Goal: Transaction & Acquisition: Book appointment/travel/reservation

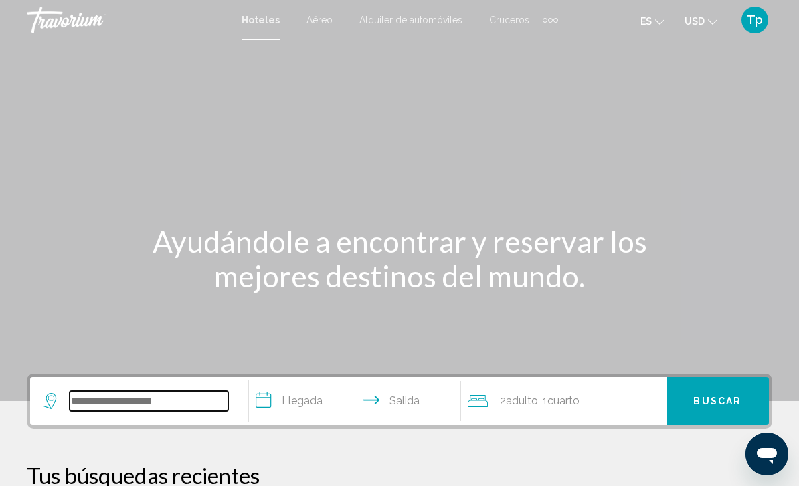
click at [125, 400] on input "Search widget" at bounding box center [149, 401] width 159 height 20
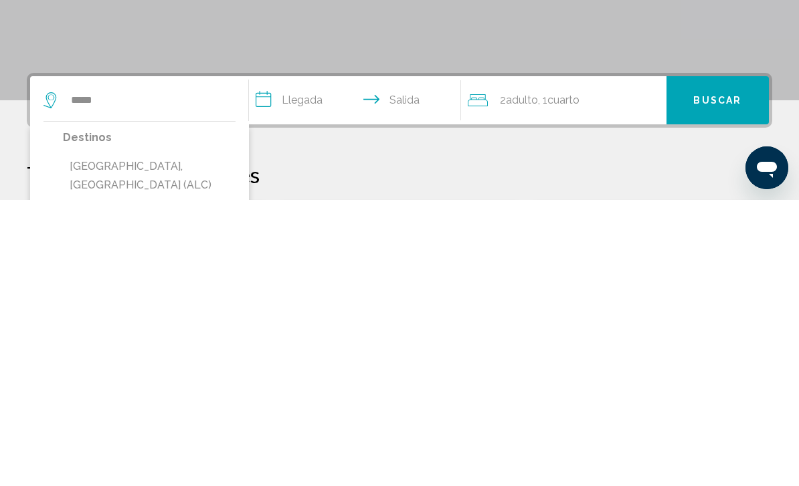
click at [163, 440] on button "[GEOGRAPHIC_DATA], [GEOGRAPHIC_DATA] (ALC)" at bounding box center [149, 462] width 173 height 44
type input "**********"
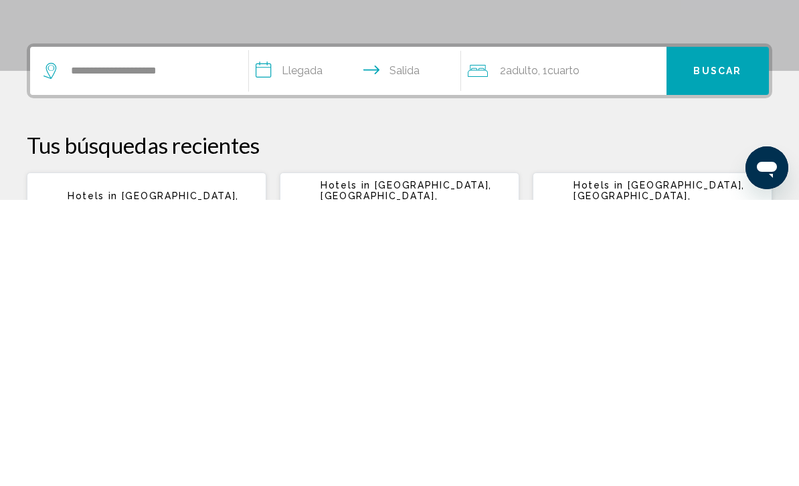
click at [312, 333] on input "**********" at bounding box center [357, 359] width 217 height 52
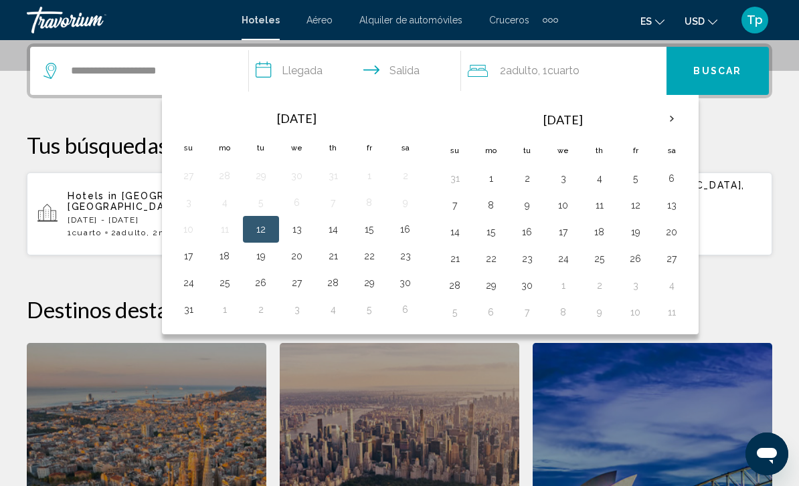
click at [262, 284] on button "26" at bounding box center [260, 283] width 21 height 19
click at [227, 313] on button "1" at bounding box center [224, 309] width 21 height 19
type input "**********"
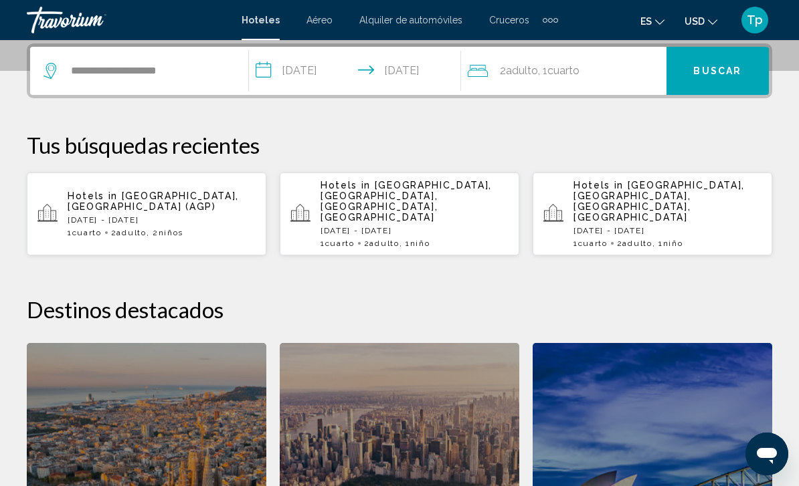
click at [579, 72] on span "Cuarto" at bounding box center [563, 70] width 32 height 13
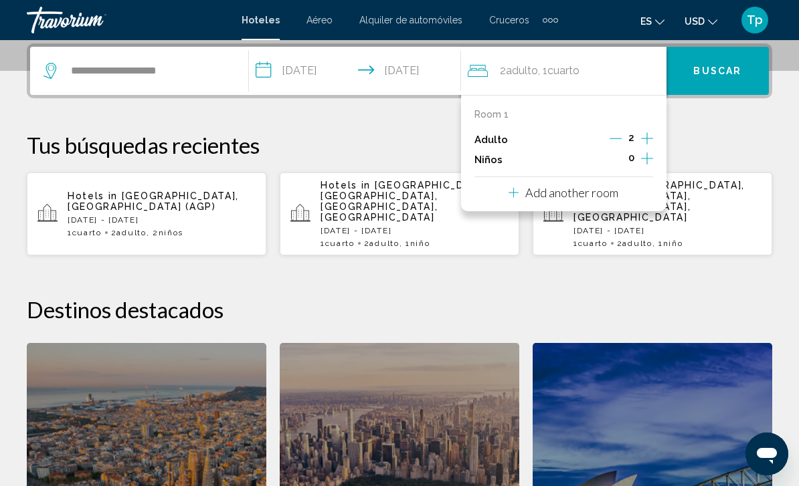
click at [615, 141] on icon "Decrement adults" at bounding box center [615, 138] width 12 height 12
click at [647, 160] on icon "Increment children" at bounding box center [647, 159] width 12 height 12
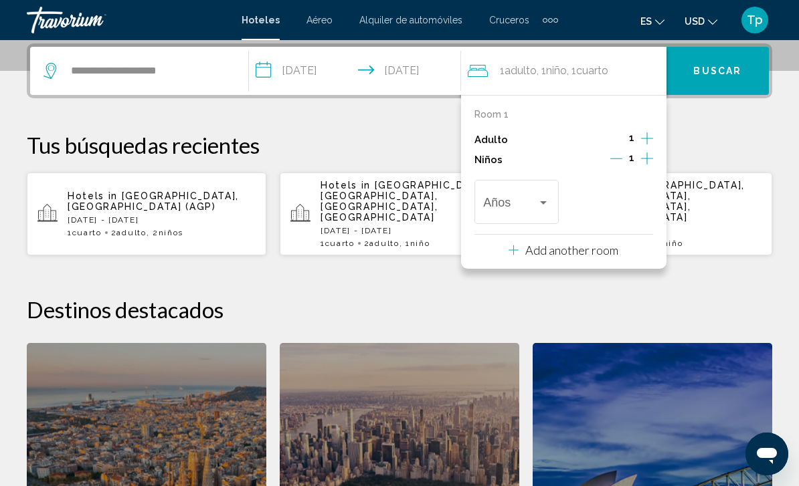
click at [646, 163] on icon "Increment children" at bounding box center [647, 159] width 12 height 16
click at [537, 207] on span "Travelers: 1 adult, 2 children" at bounding box center [510, 205] width 54 height 13
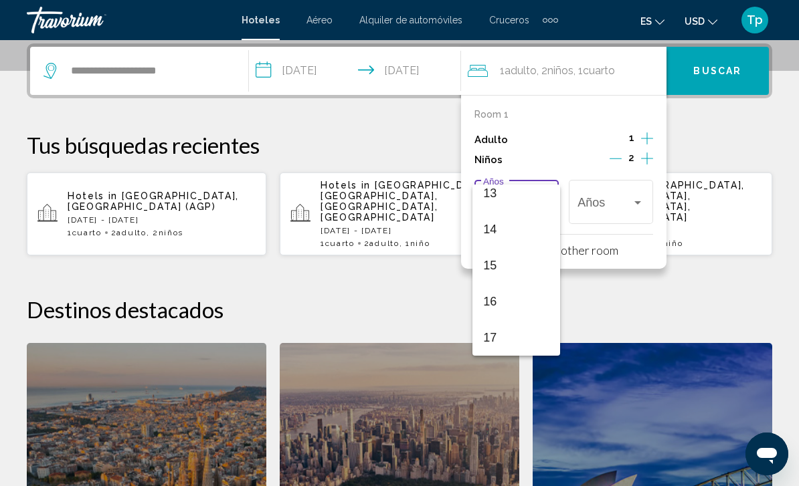
scroll to position [479, 0]
click at [496, 343] on span "17" at bounding box center [516, 338] width 66 height 36
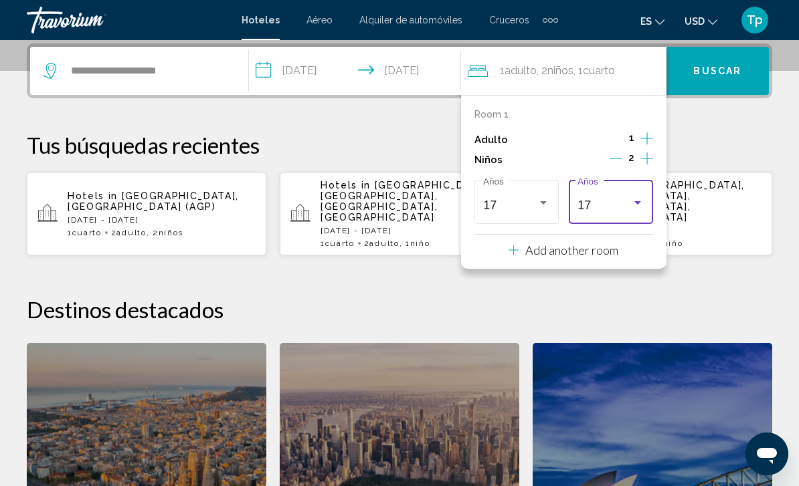
click at [715, 74] on span "Buscar" at bounding box center [717, 71] width 48 height 11
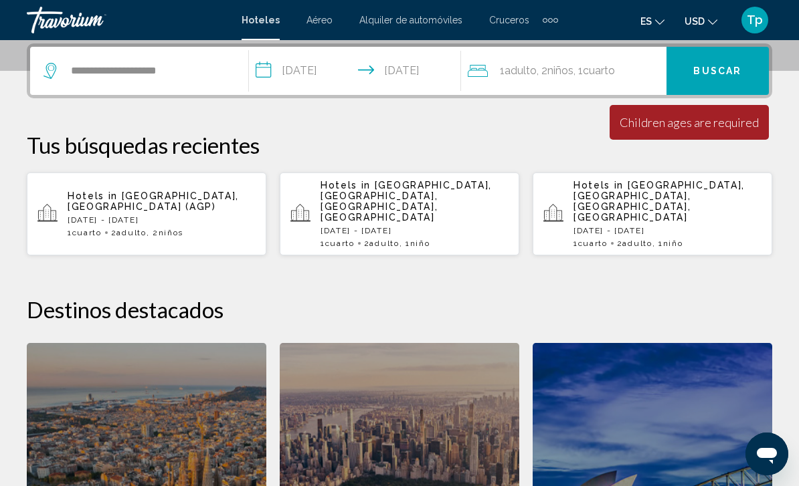
click at [612, 68] on span "Cuarto" at bounding box center [599, 70] width 32 height 13
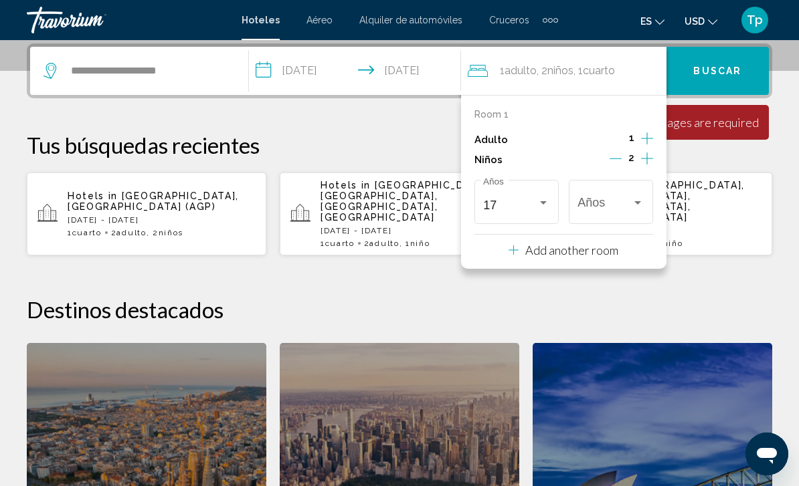
click at [634, 197] on div "Travelers: 1 adult, 2 children" at bounding box center [638, 202] width 12 height 11
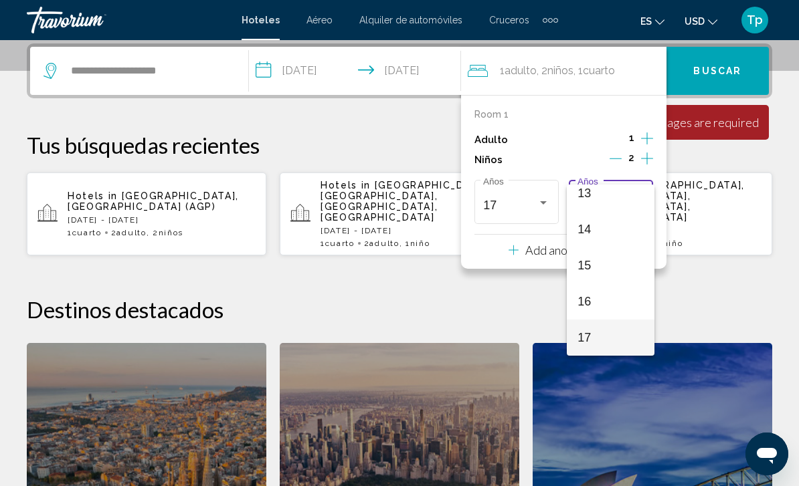
click at [589, 340] on span "17" at bounding box center [610, 338] width 66 height 36
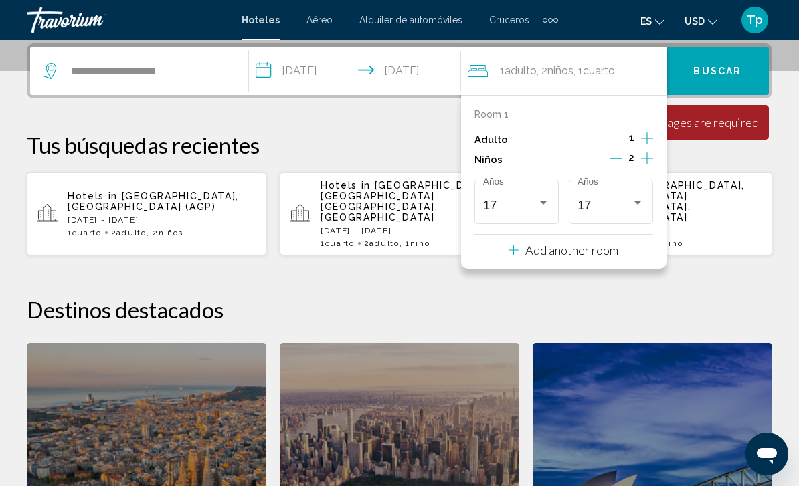
click at [713, 60] on button "Buscar" at bounding box center [717, 71] width 102 height 48
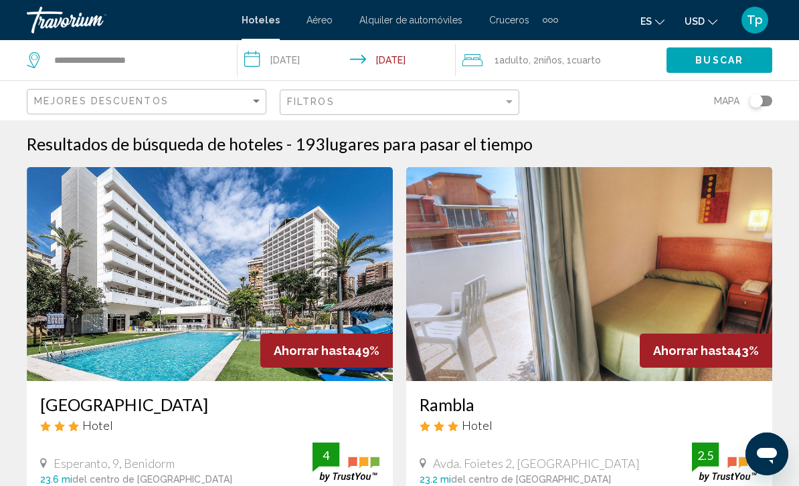
click at [708, 18] on icon "Change currency" at bounding box center [712, 21] width 9 height 9
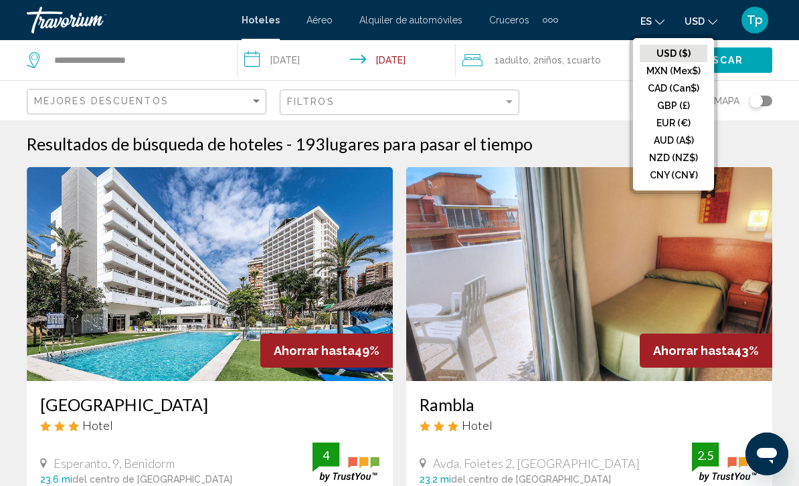
click at [674, 108] on button "GBP (£)" at bounding box center [674, 105] width 68 height 17
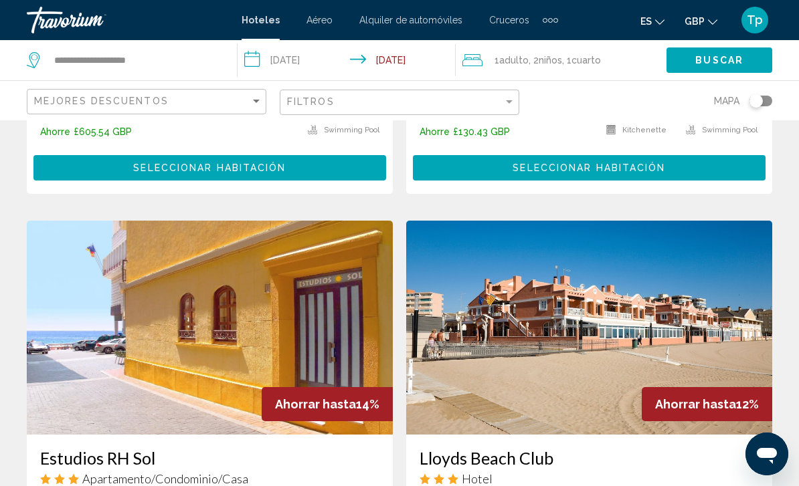
scroll to position [1888, 0]
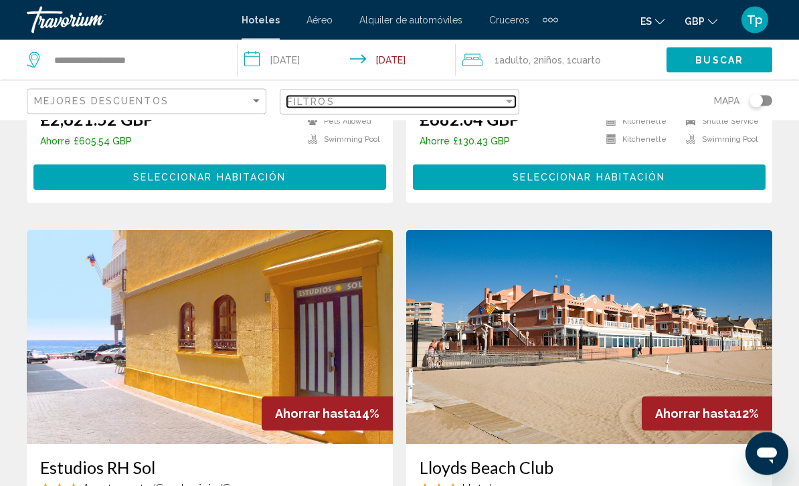
click at [506, 97] on mat-select "Filtros" at bounding box center [401, 102] width 228 height 11
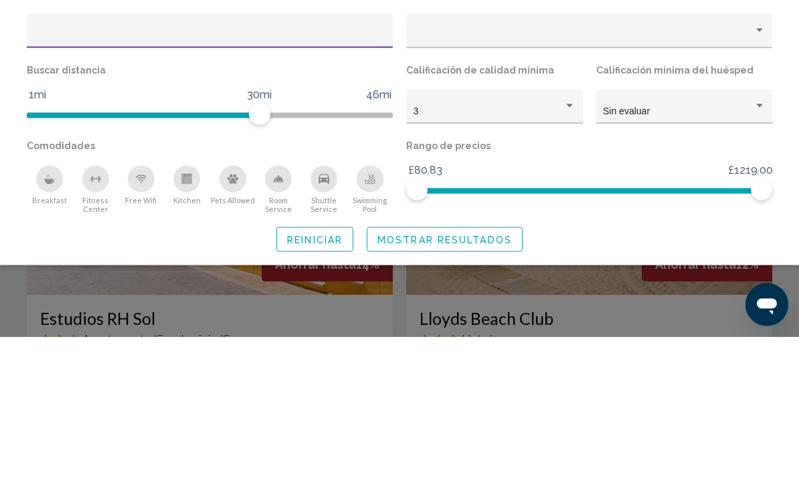
click at [558, 256] on div "3" at bounding box center [488, 261] width 151 height 11
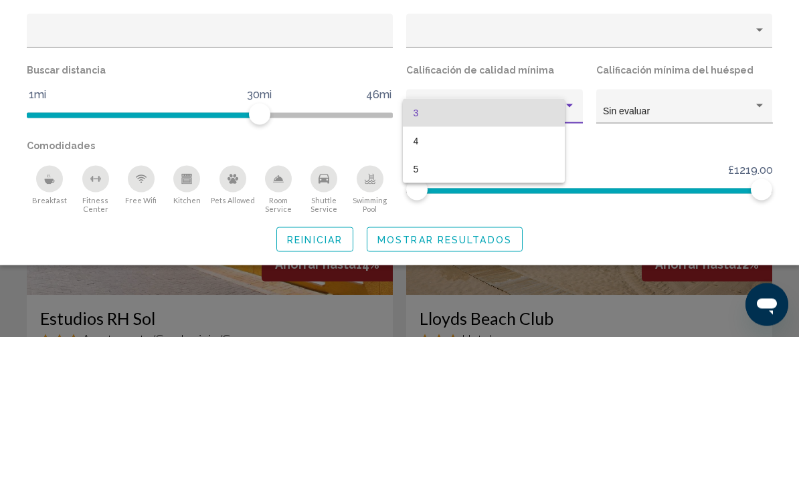
scroll to position [2038, 0]
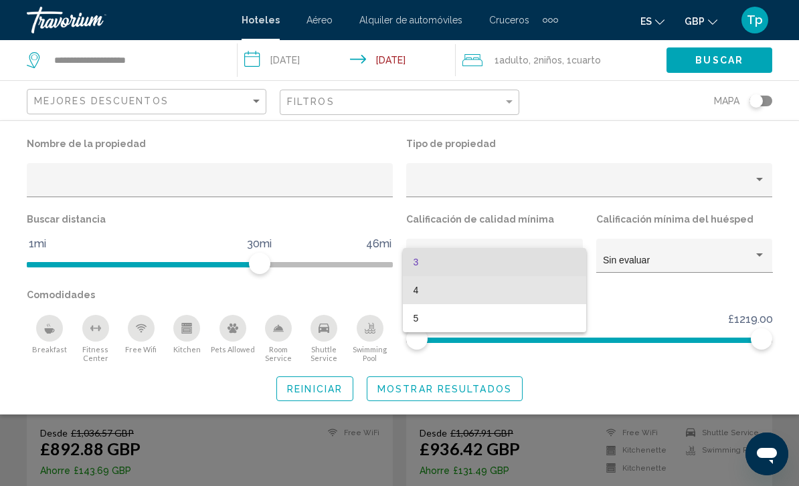
click at [419, 296] on span "4" at bounding box center [494, 290] width 163 height 28
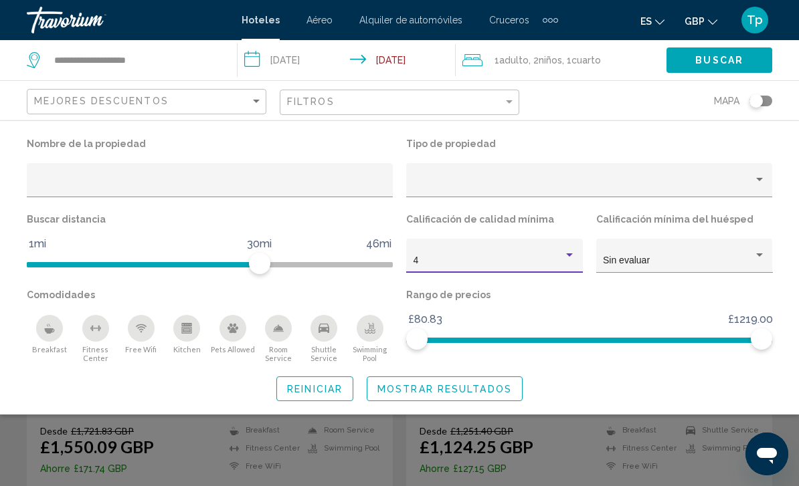
click at [369, 333] on icon "Swimming Pool" at bounding box center [370, 328] width 11 height 11
click at [146, 333] on icon "Free Wifi" at bounding box center [141, 328] width 11 height 11
click at [102, 328] on div "Fitness Center" at bounding box center [95, 328] width 27 height 27
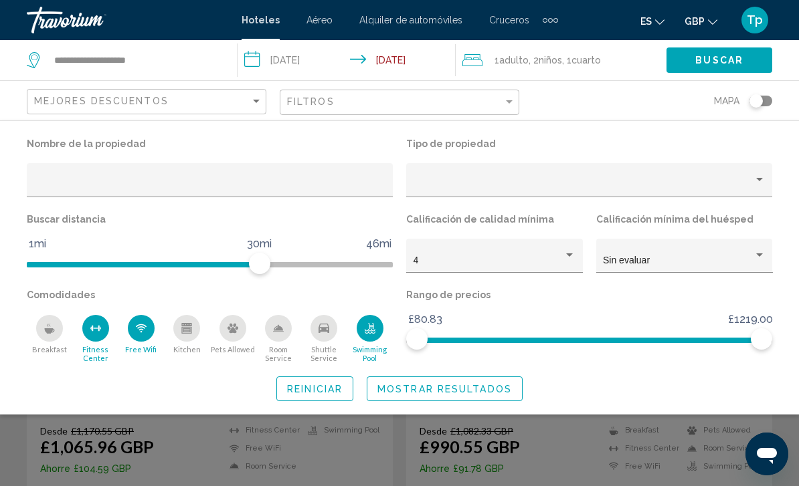
click at [46, 330] on icon "Breakfast" at bounding box center [50, 330] width 10 height 5
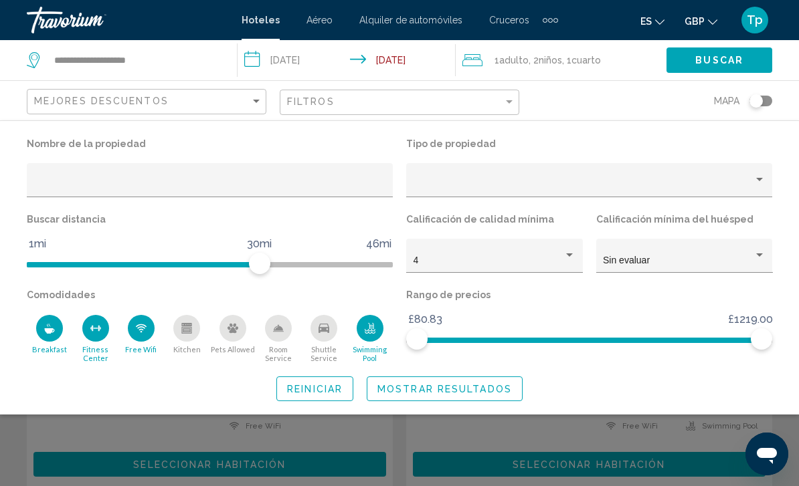
click at [280, 331] on icon "Room Service" at bounding box center [278, 328] width 9 height 6
click at [418, 390] on span "Mostrar resultados" at bounding box center [444, 389] width 134 height 11
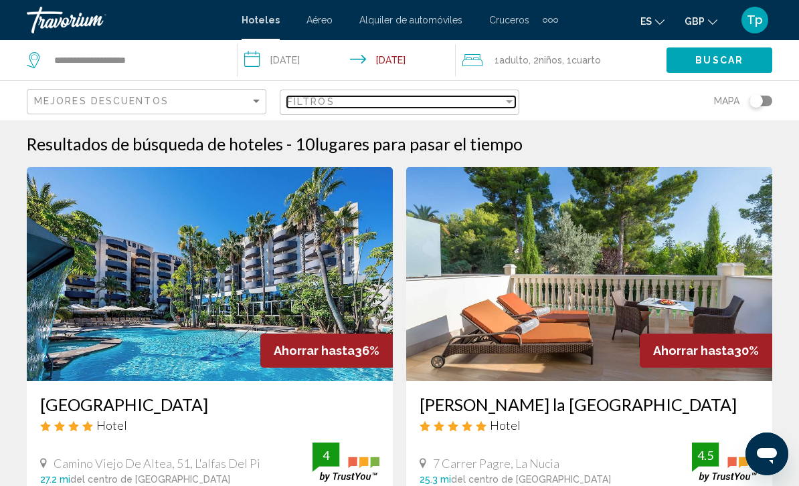
click at [501, 96] on div "Filtros" at bounding box center [395, 101] width 216 height 11
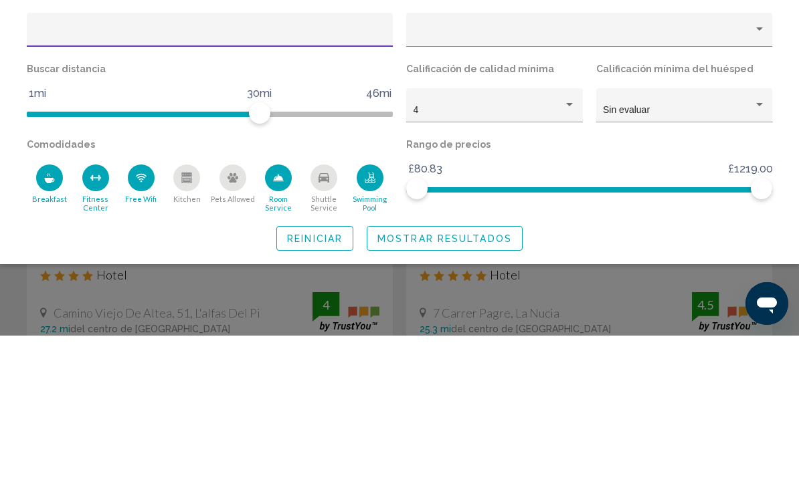
click at [317, 384] on span "Reiniciar" at bounding box center [315, 389] width 56 height 11
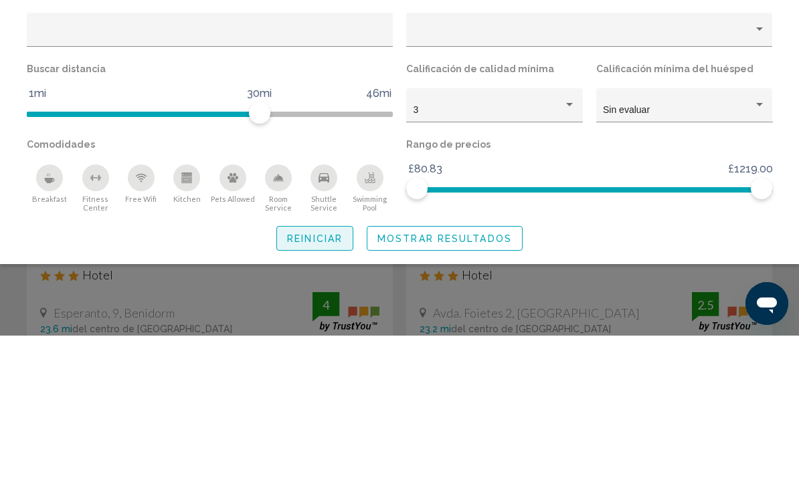
scroll to position [151, 0]
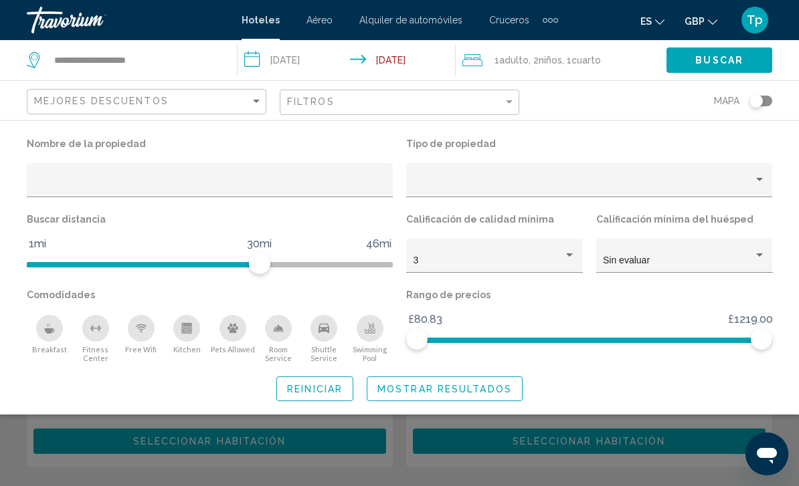
click at [726, 56] on span "Buscar" at bounding box center [719, 61] width 48 height 11
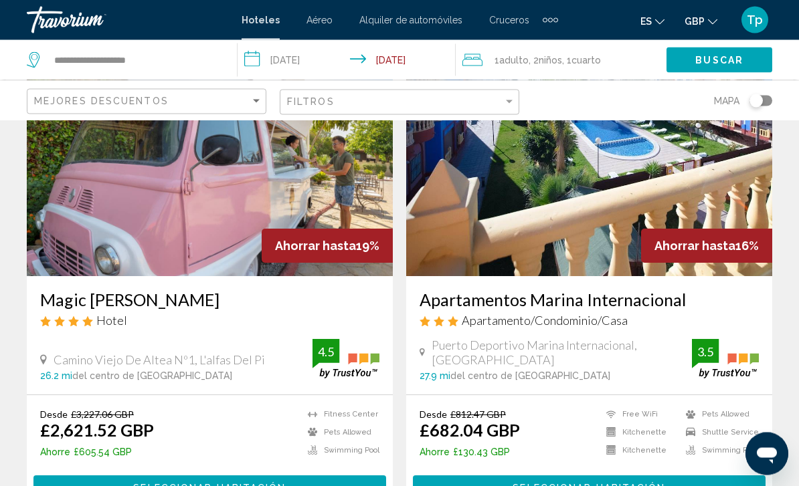
scroll to position [1578, 0]
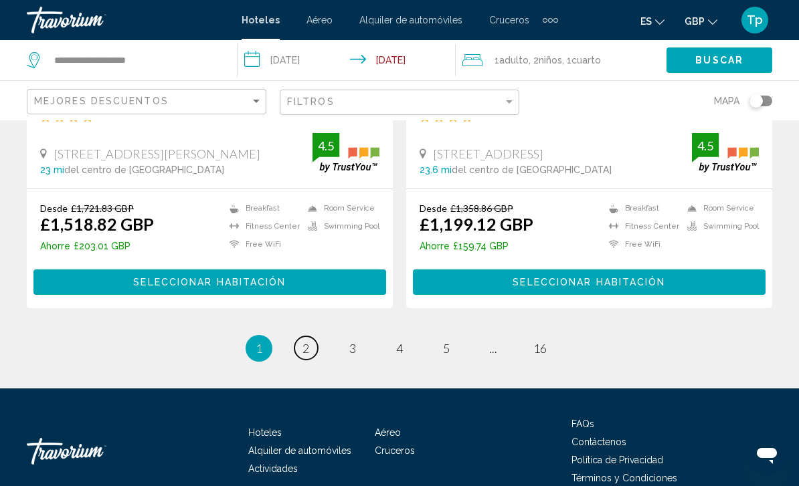
click at [311, 337] on link "page 2" at bounding box center [305, 348] width 23 height 23
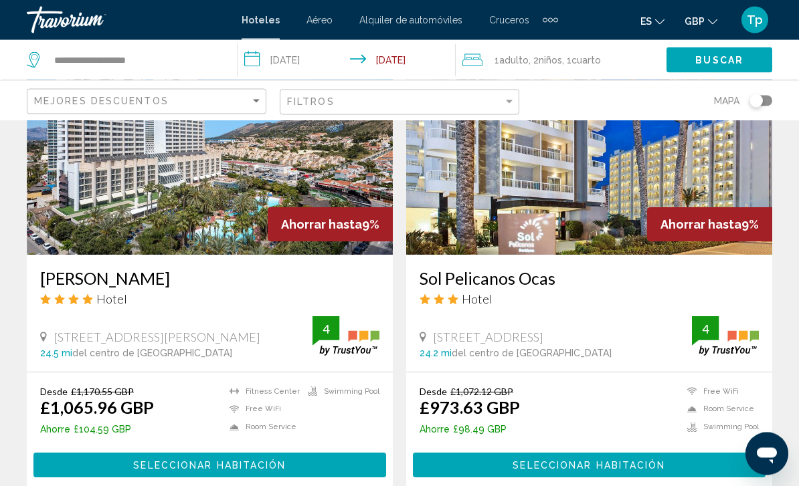
scroll to position [1083, 0]
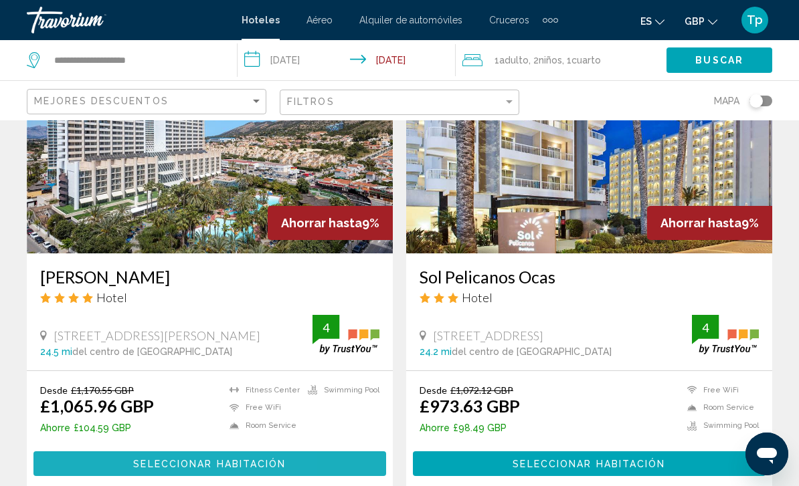
click at [96, 462] on button "Seleccionar habitación" at bounding box center [209, 464] width 353 height 25
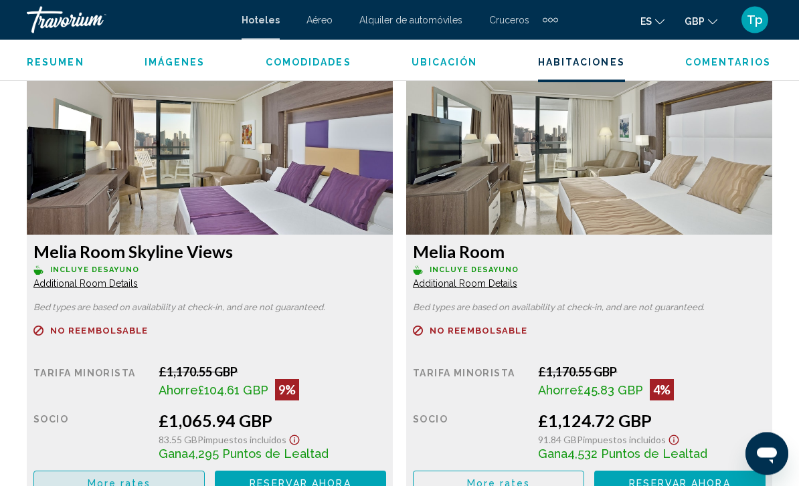
scroll to position [2061, 0]
click at [87, 483] on button "More rates" at bounding box center [118, 483] width 171 height 25
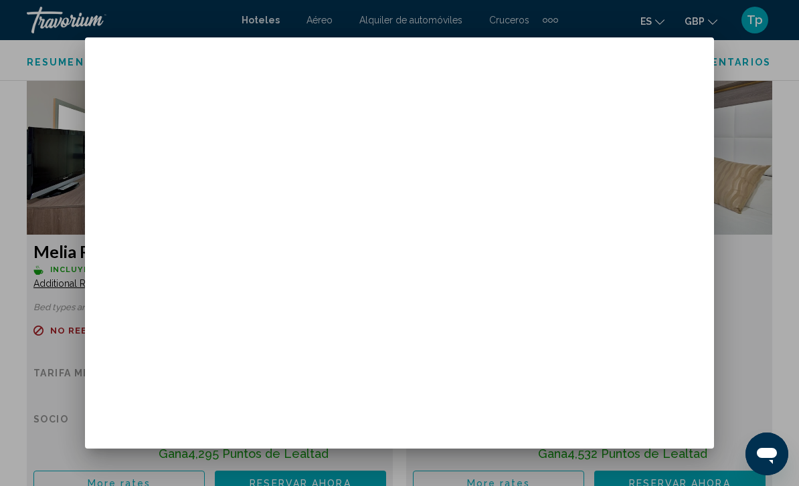
scroll to position [0, 0]
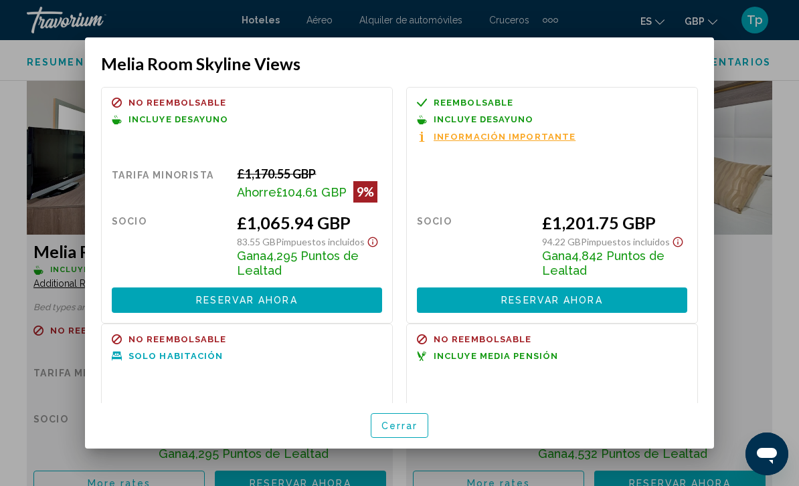
click at [403, 432] on span "Cerrar" at bounding box center [399, 426] width 37 height 11
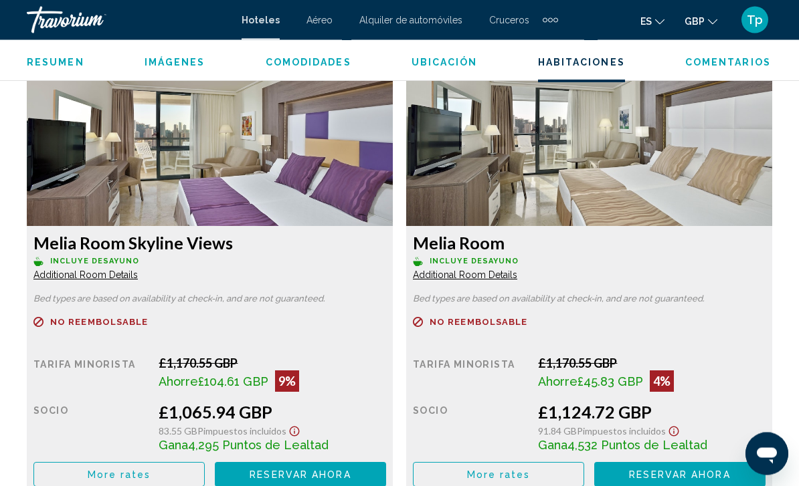
scroll to position [2070, 0]
click at [138, 470] on span "More rates" at bounding box center [120, 475] width 64 height 11
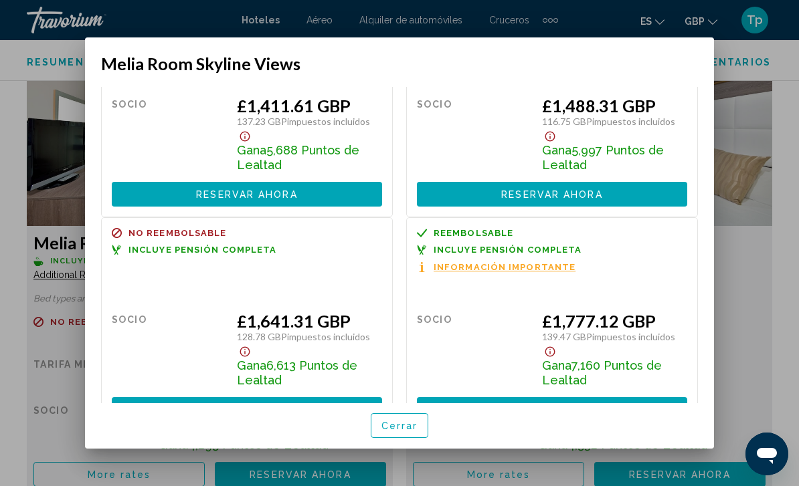
scroll to position [561, 0]
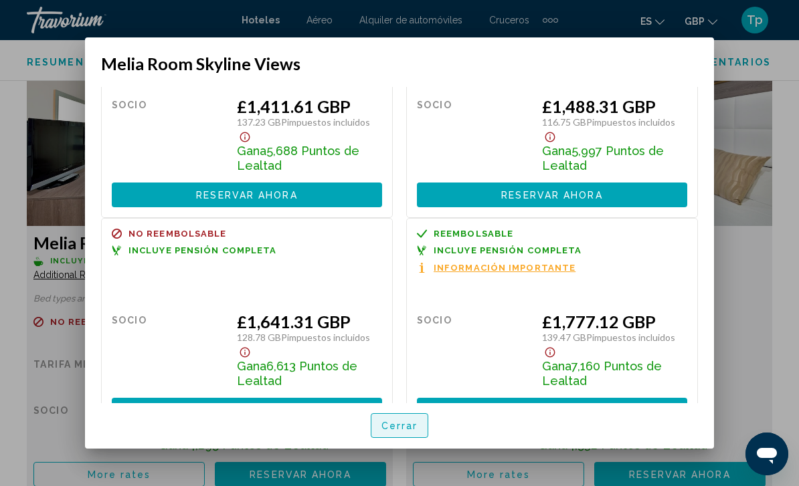
click at [392, 432] on span "Cerrar" at bounding box center [399, 426] width 37 height 11
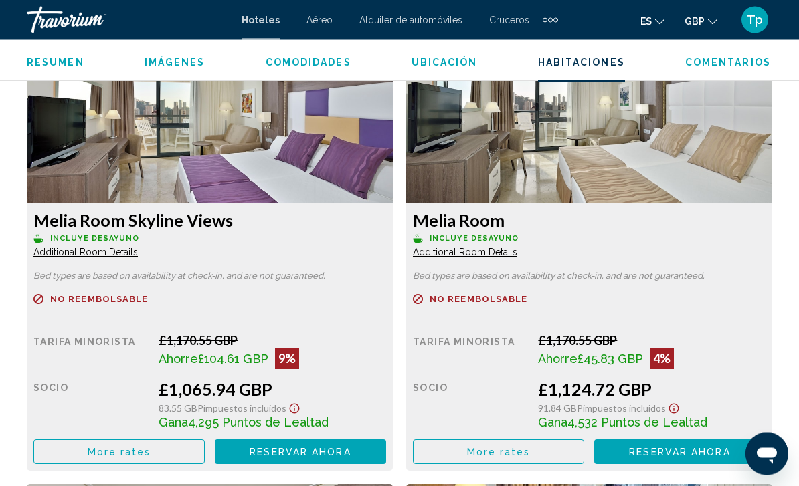
scroll to position [2098, 0]
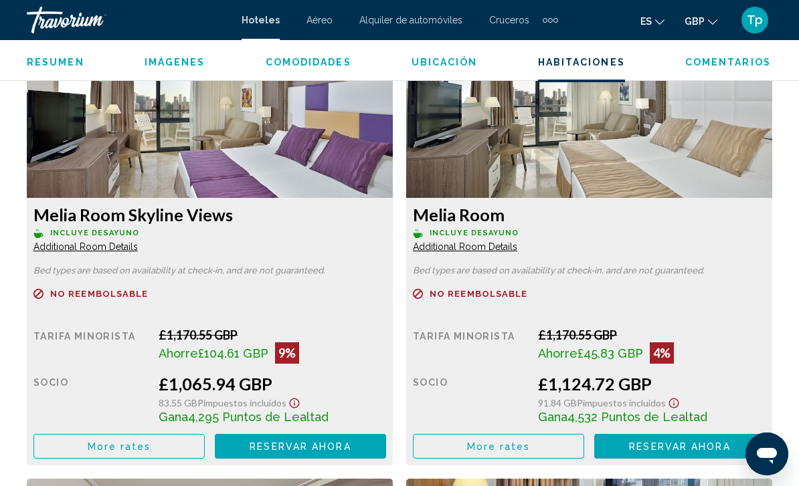
click at [98, 448] on span "More rates" at bounding box center [120, 447] width 64 height 11
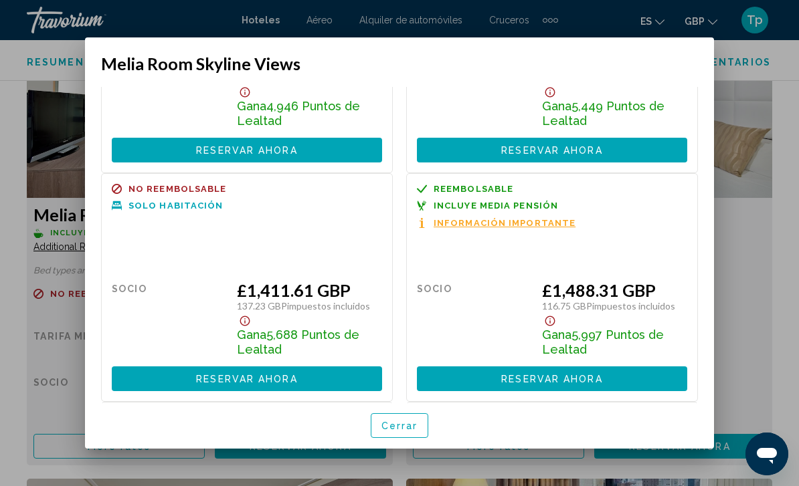
scroll to position [376, 0]
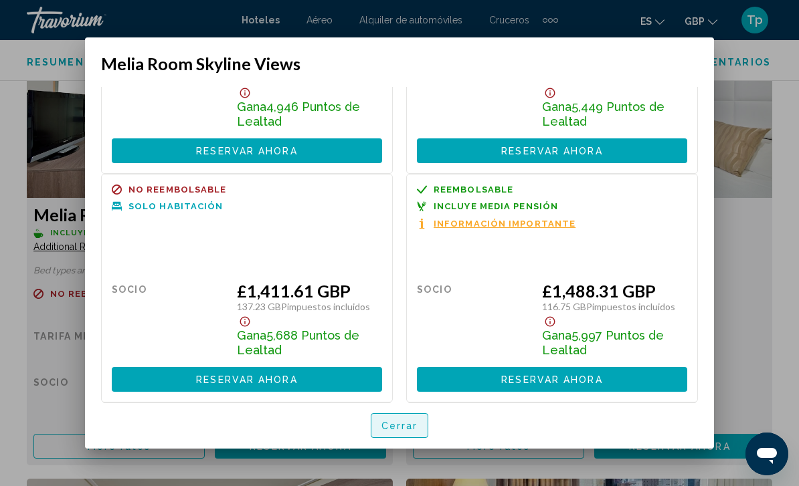
click at [400, 438] on button "Cerrar" at bounding box center [400, 425] width 58 height 25
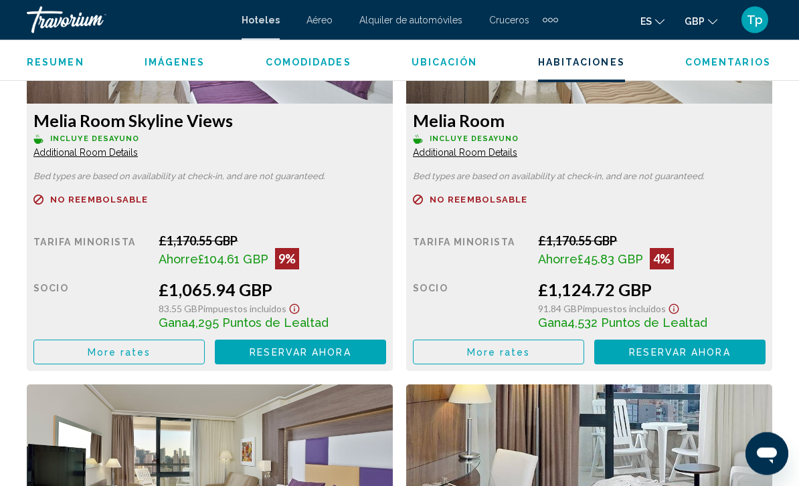
scroll to position [2189, 0]
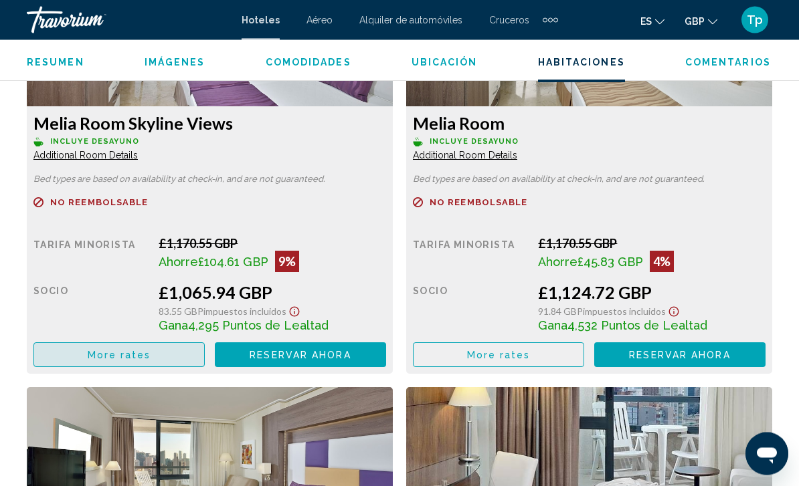
click at [140, 362] on button "More rates" at bounding box center [118, 355] width 171 height 25
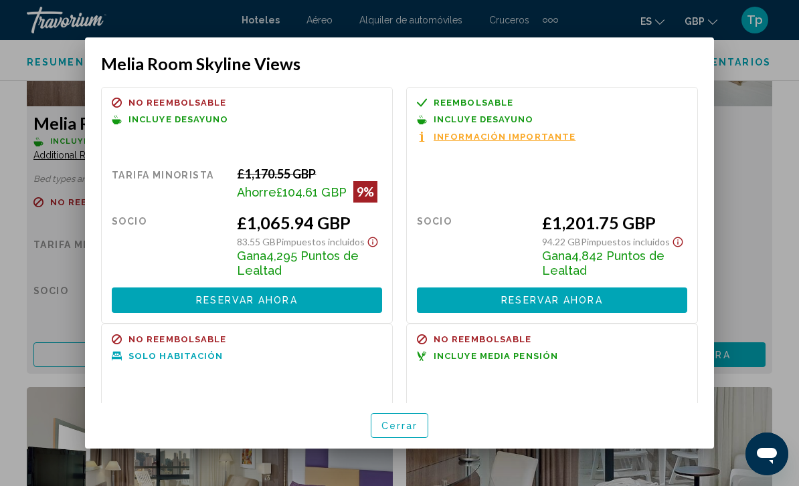
click at [397, 432] on button "Cerrar" at bounding box center [400, 425] width 58 height 25
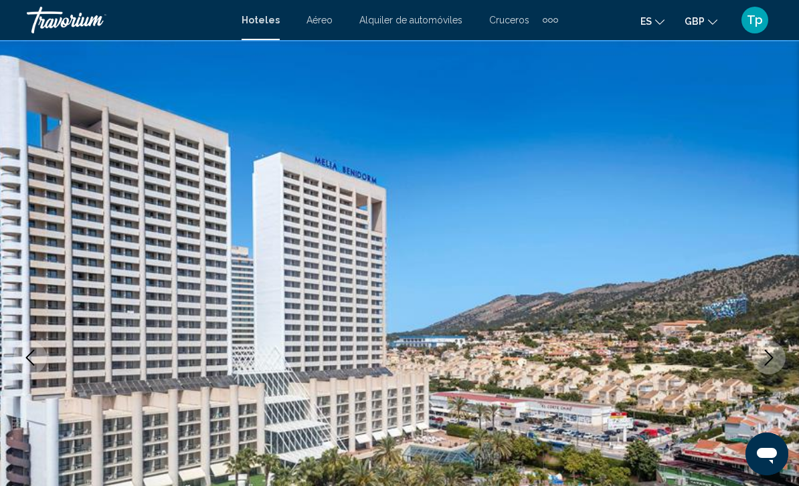
scroll to position [2190, 0]
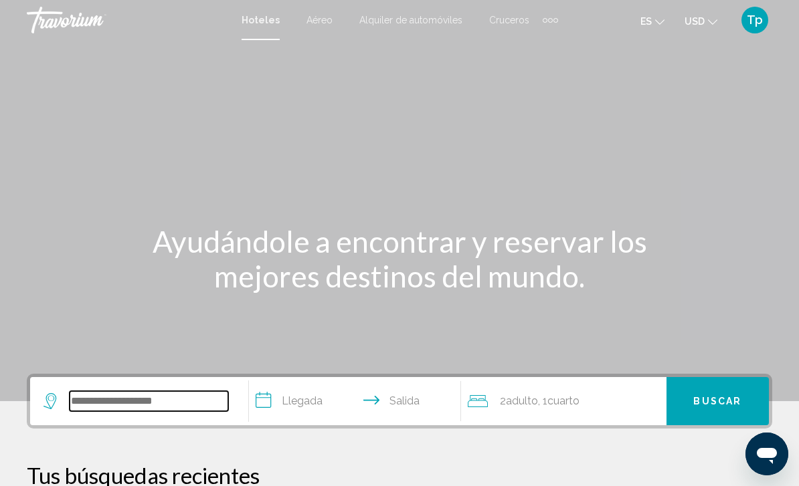
click at [82, 391] on input "Search widget" at bounding box center [149, 401] width 159 height 20
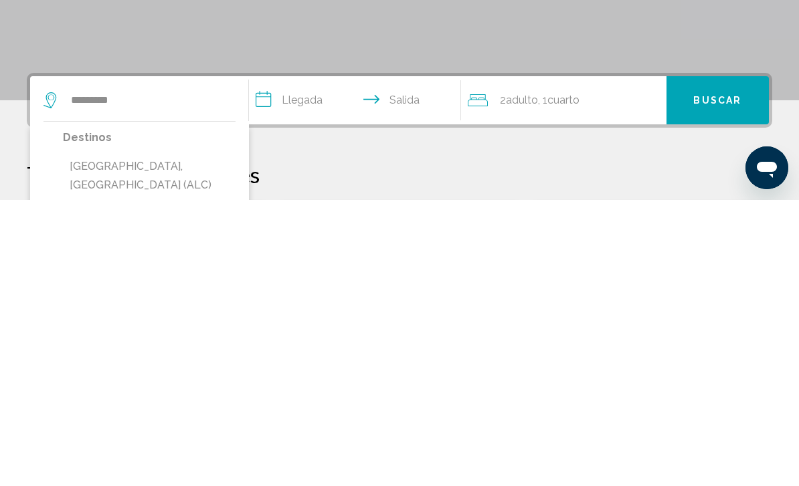
click at [146, 440] on button "[GEOGRAPHIC_DATA], [GEOGRAPHIC_DATA] (ALC)" at bounding box center [149, 462] width 173 height 44
type input "**********"
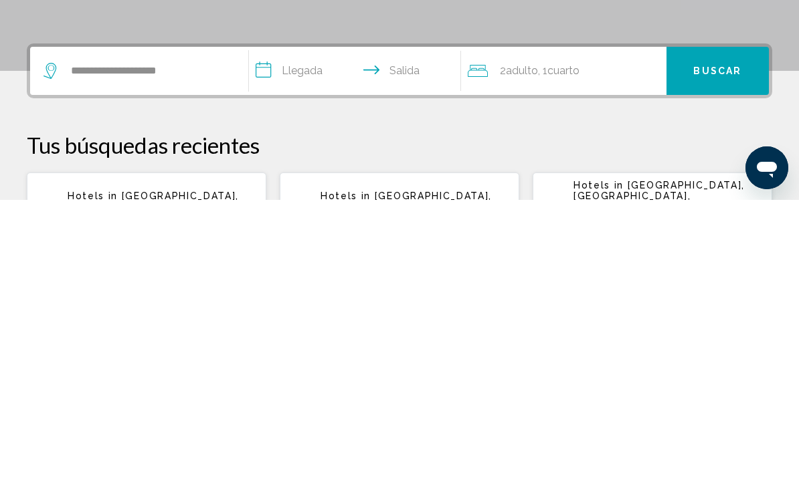
click at [309, 333] on input "**********" at bounding box center [357, 359] width 217 height 52
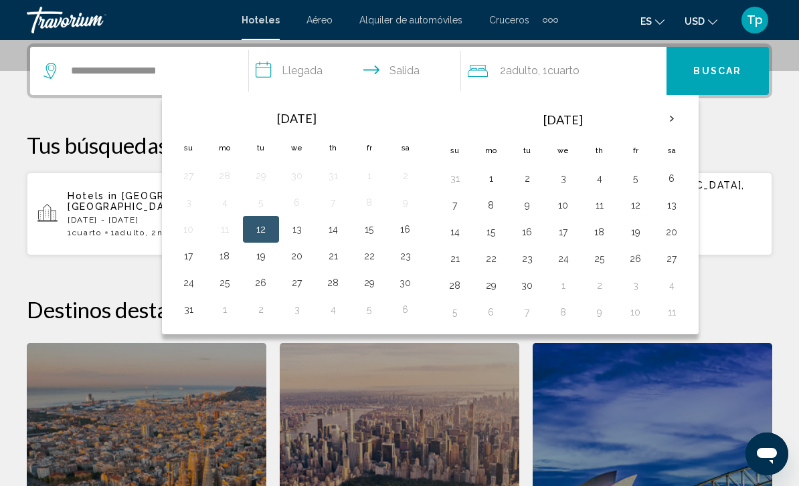
click at [232, 285] on button "25" at bounding box center [224, 283] width 21 height 19
click at [488, 184] on button "1" at bounding box center [490, 178] width 21 height 19
type input "**********"
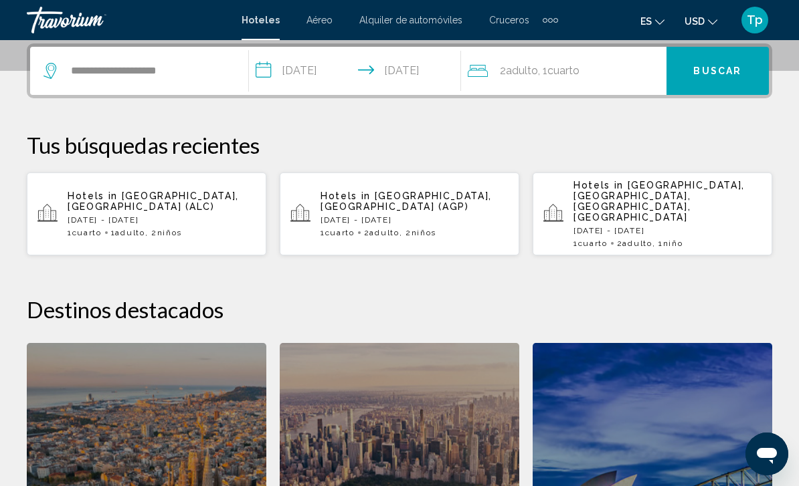
click at [584, 63] on div "2 Adulto Adulto , 1 Cuarto habitaciones" at bounding box center [567, 71] width 199 height 19
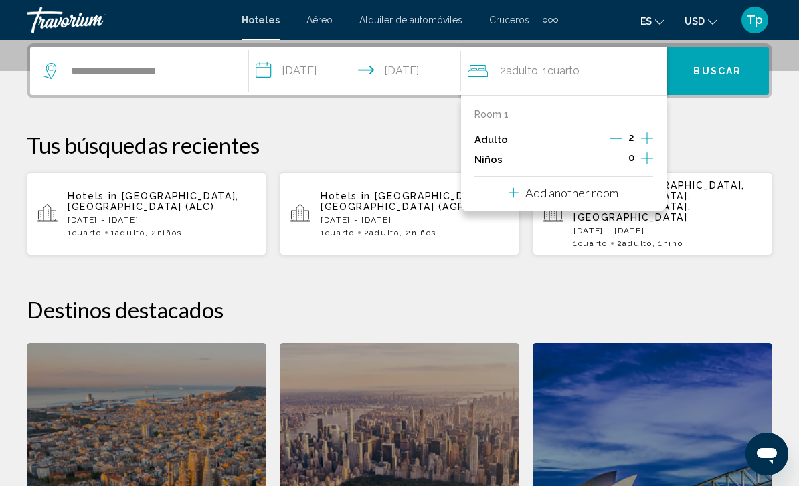
click at [613, 139] on icon "Decrement adults" at bounding box center [615, 138] width 12 height 12
click at [642, 158] on icon "Increment children" at bounding box center [647, 159] width 12 height 16
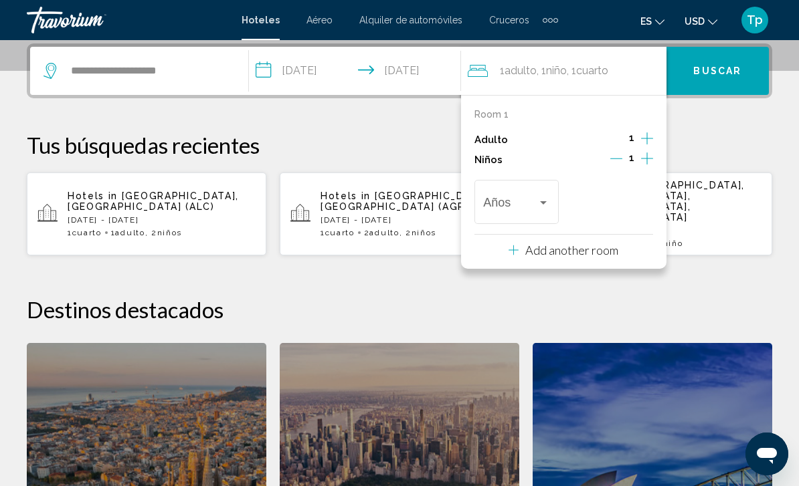
click at [547, 203] on div "Travelers: 1 adult, 1 child" at bounding box center [543, 202] width 12 height 11
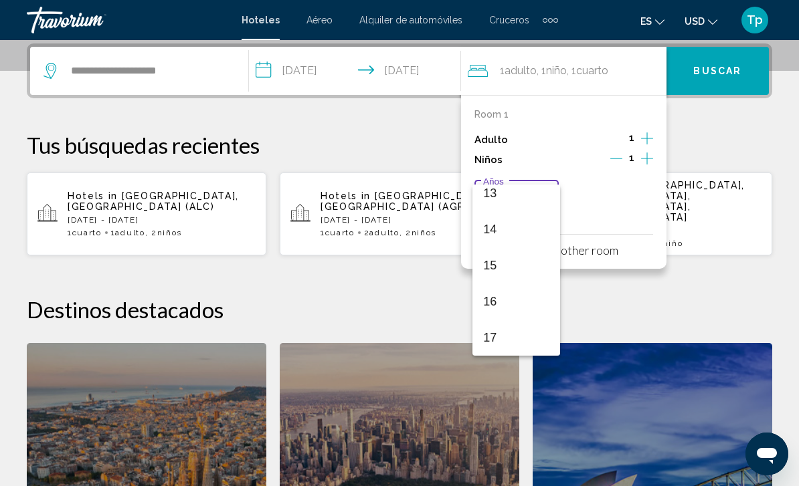
scroll to position [479, 0]
click at [490, 348] on span "17" at bounding box center [516, 338] width 66 height 36
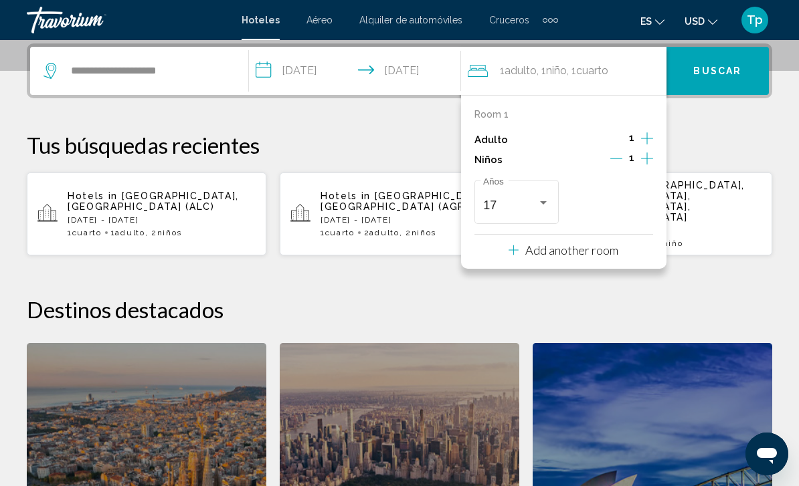
click at [641, 159] on icon "Increment children" at bounding box center [647, 159] width 12 height 16
click at [631, 205] on span "Travelers: 1 adult, 2 children" at bounding box center [604, 205] width 54 height 13
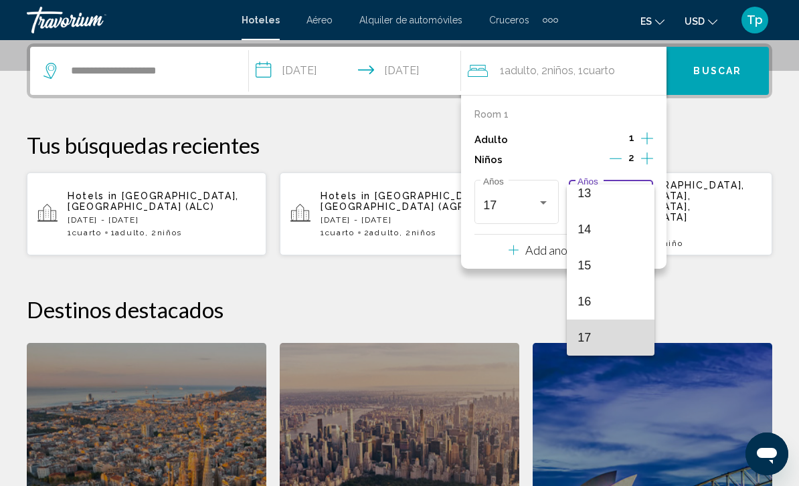
click at [591, 347] on span "17" at bounding box center [610, 338] width 66 height 36
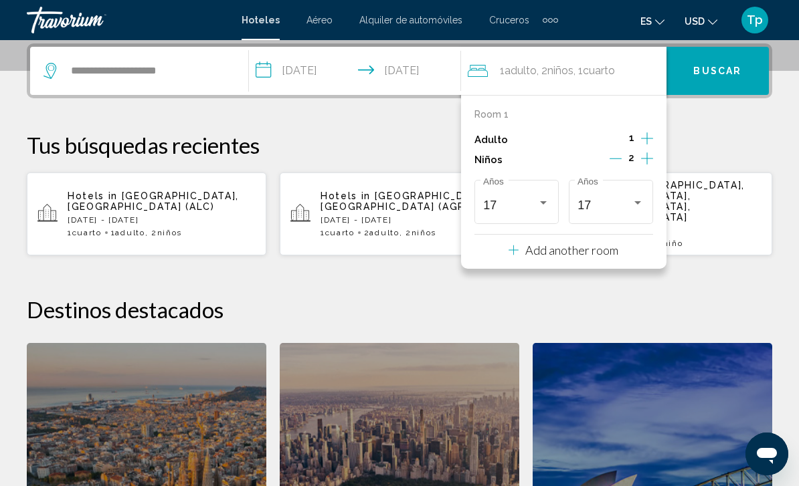
click at [719, 77] on span "Buscar" at bounding box center [717, 71] width 48 height 11
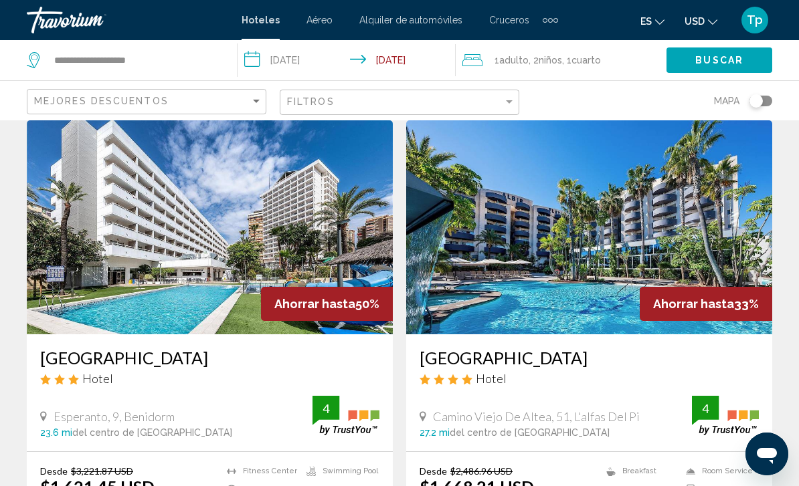
scroll to position [73, 0]
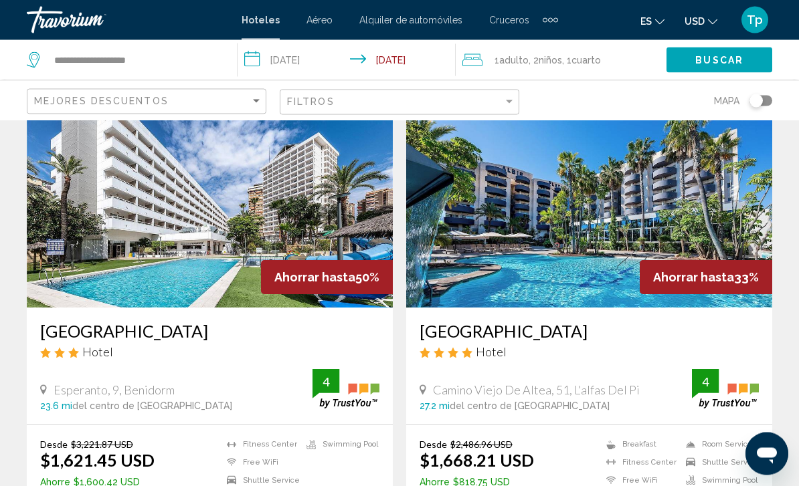
click at [696, 11] on button "USD USD ($) MXN (Mex$) CAD (Can$) GBP (£) EUR (€) AUD (A$) NZD (NZ$) CNY (CN¥)" at bounding box center [700, 20] width 33 height 19
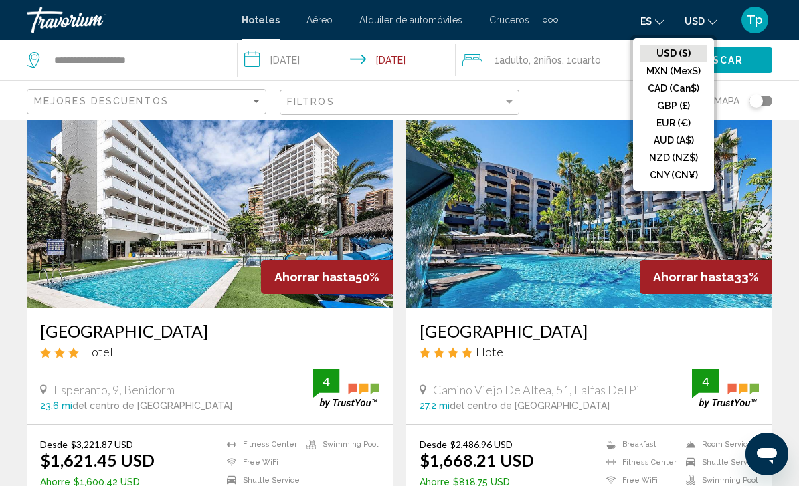
click at [660, 102] on button "GBP (£)" at bounding box center [674, 105] width 68 height 17
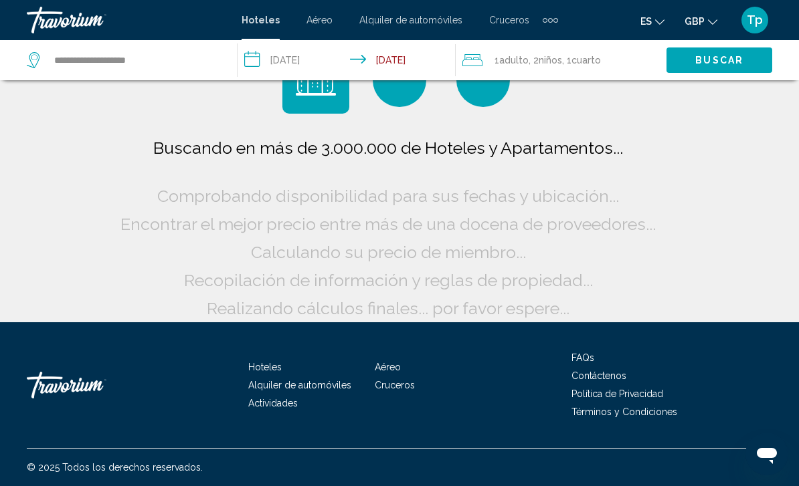
scroll to position [11, 0]
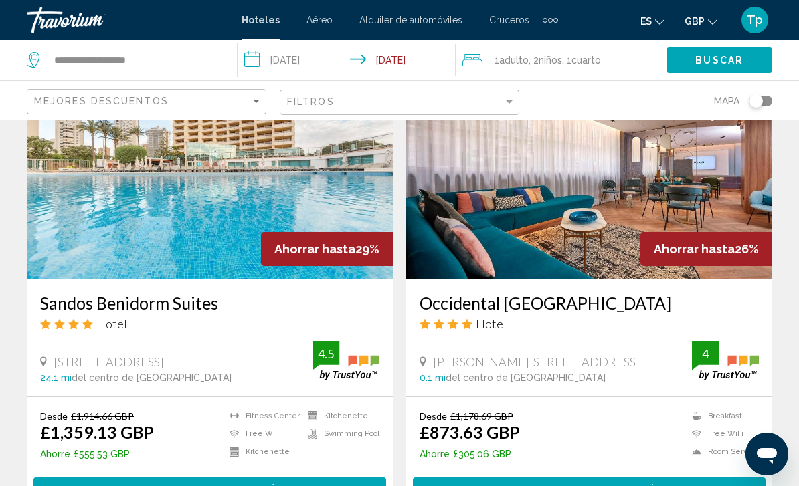
scroll to position [1099, 0]
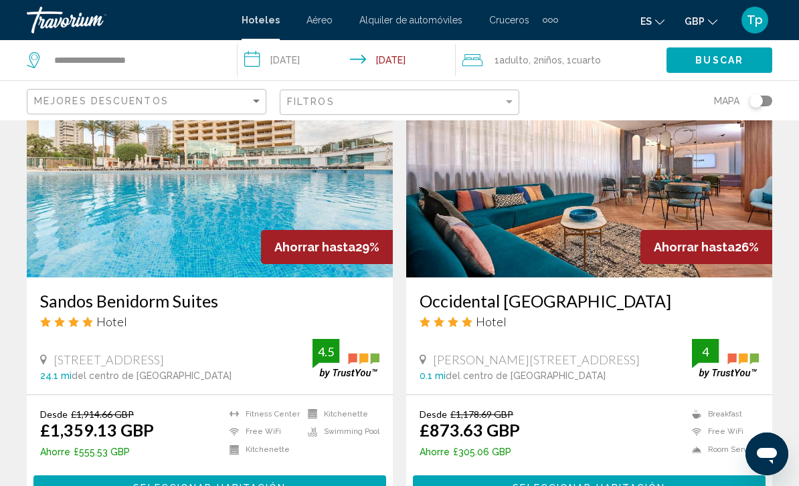
click at [496, 231] on img "Main content" at bounding box center [589, 171] width 366 height 214
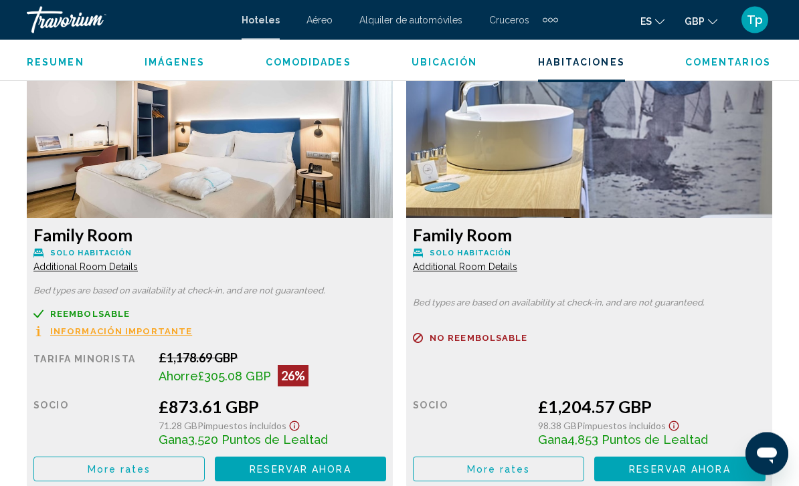
scroll to position [2079, 0]
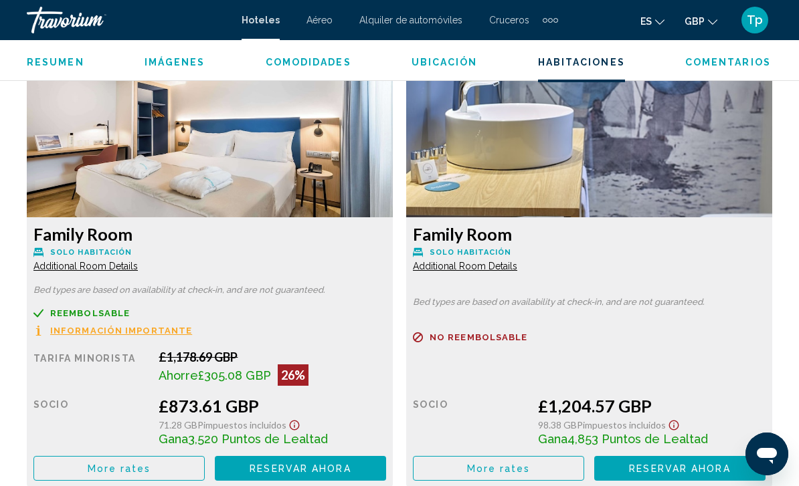
click at [64, 272] on span "Additional Room Details" at bounding box center [85, 266] width 104 height 11
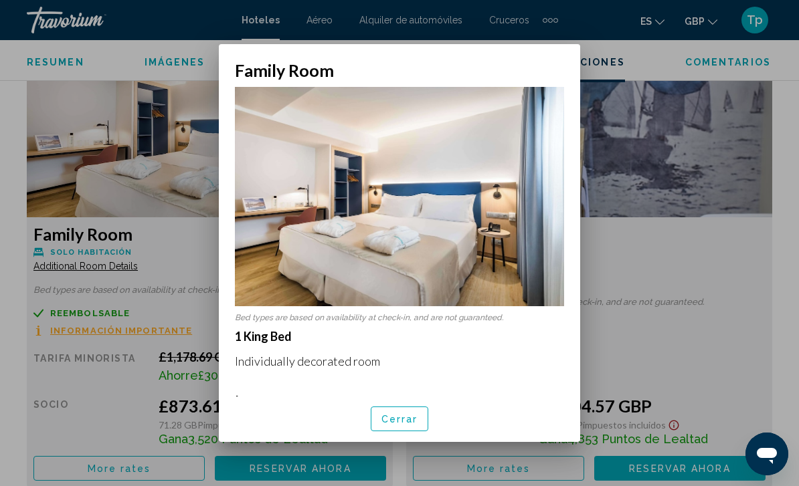
scroll to position [0, 0]
click at [400, 432] on button "Cerrar" at bounding box center [400, 419] width 58 height 25
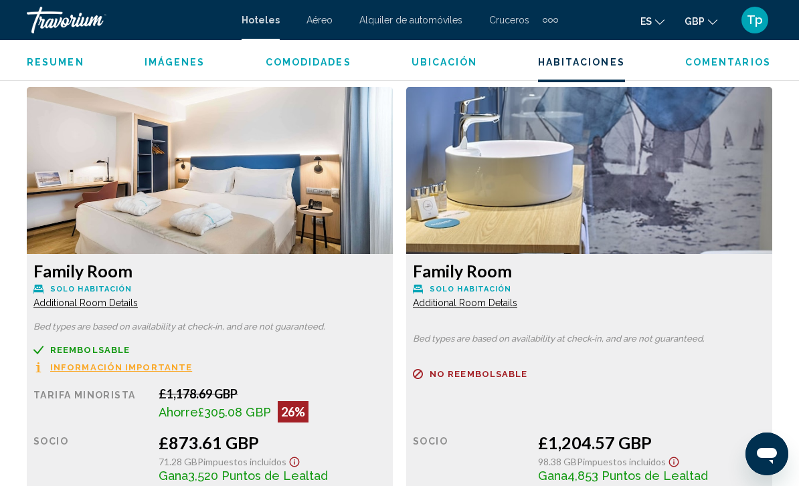
scroll to position [2041, 0]
click at [138, 308] on span "Additional Room Details" at bounding box center [85, 303] width 104 height 11
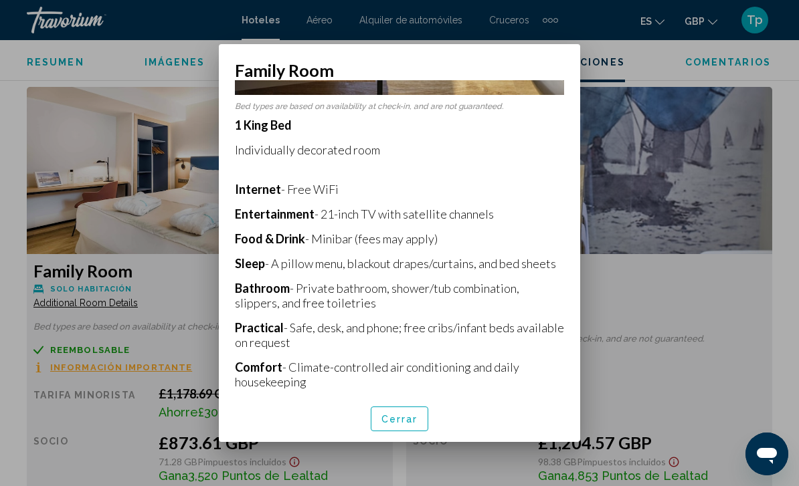
scroll to position [524, 0]
click at [405, 425] on span "Cerrar" at bounding box center [399, 419] width 37 height 11
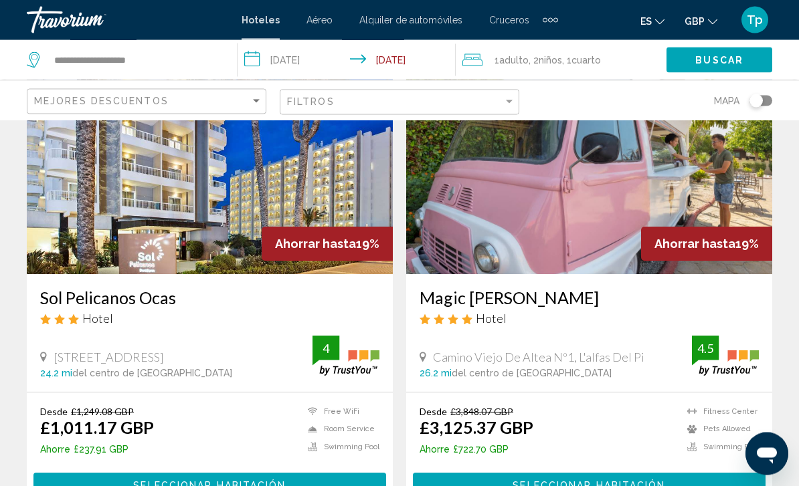
scroll to position [1583, 0]
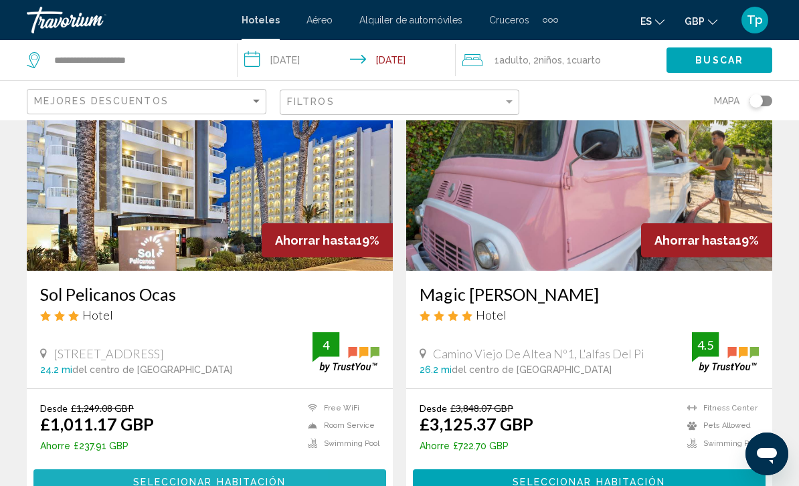
click at [102, 470] on button "Seleccionar habitación" at bounding box center [209, 482] width 353 height 25
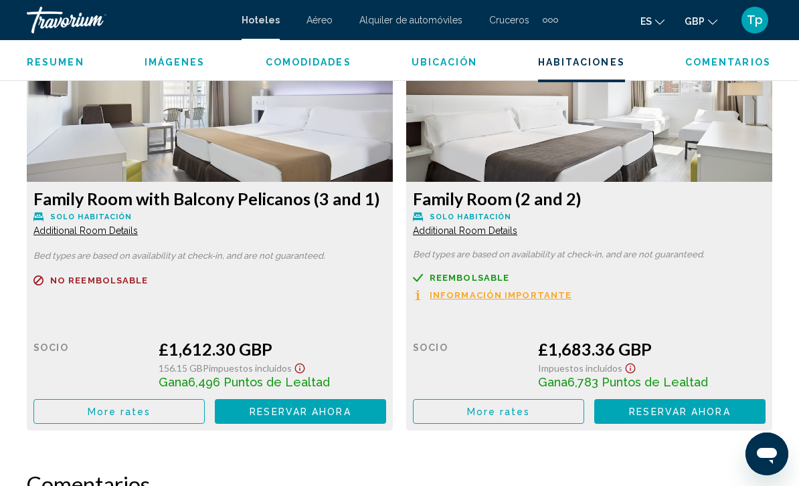
scroll to position [4297, 0]
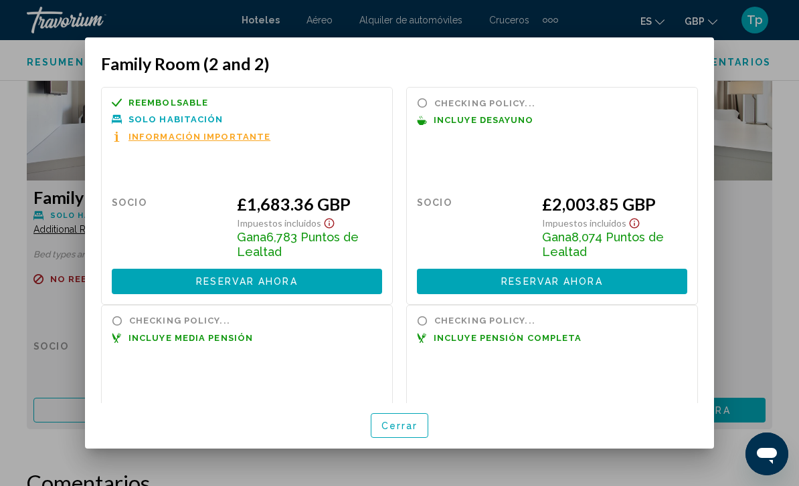
scroll to position [0, 0]
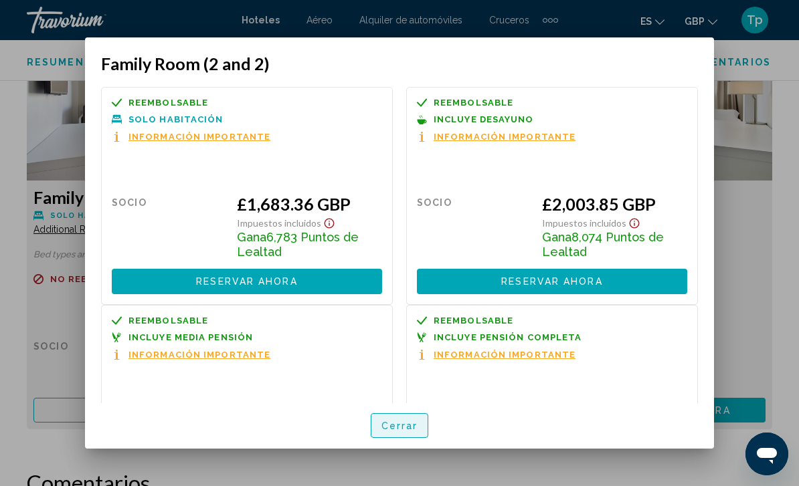
click at [395, 432] on span "Cerrar" at bounding box center [399, 426] width 37 height 11
